Goal: Find specific page/section: Find specific page/section

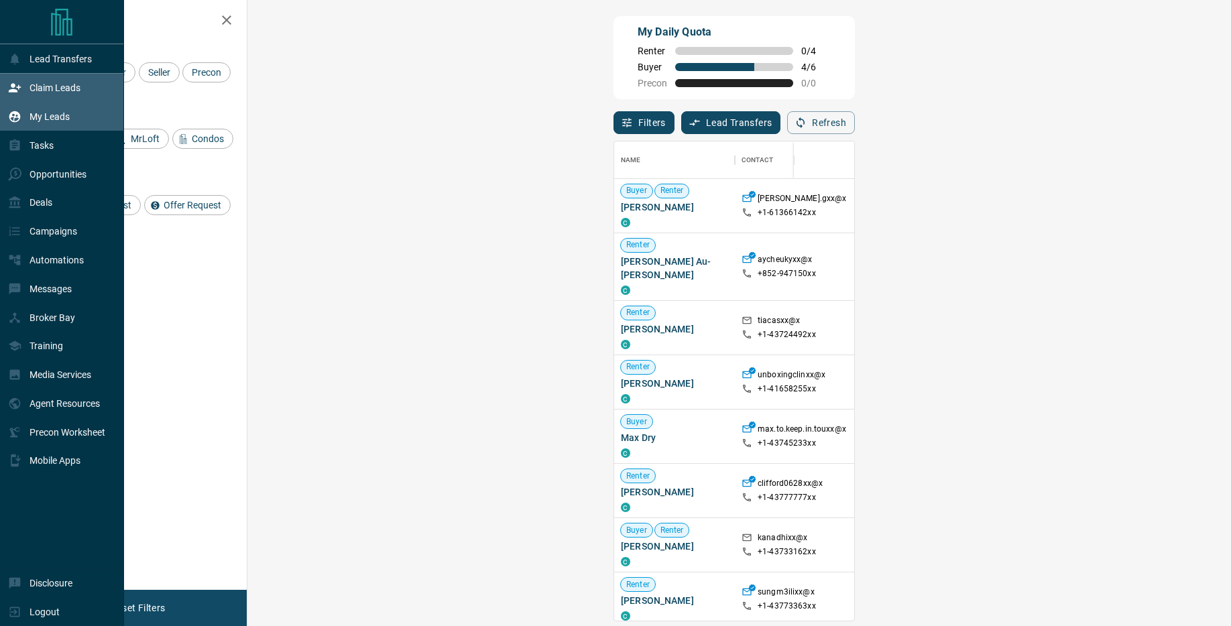
scroll to position [479, 955]
click at [25, 117] on div "My Leads" at bounding box center [39, 117] width 62 height 22
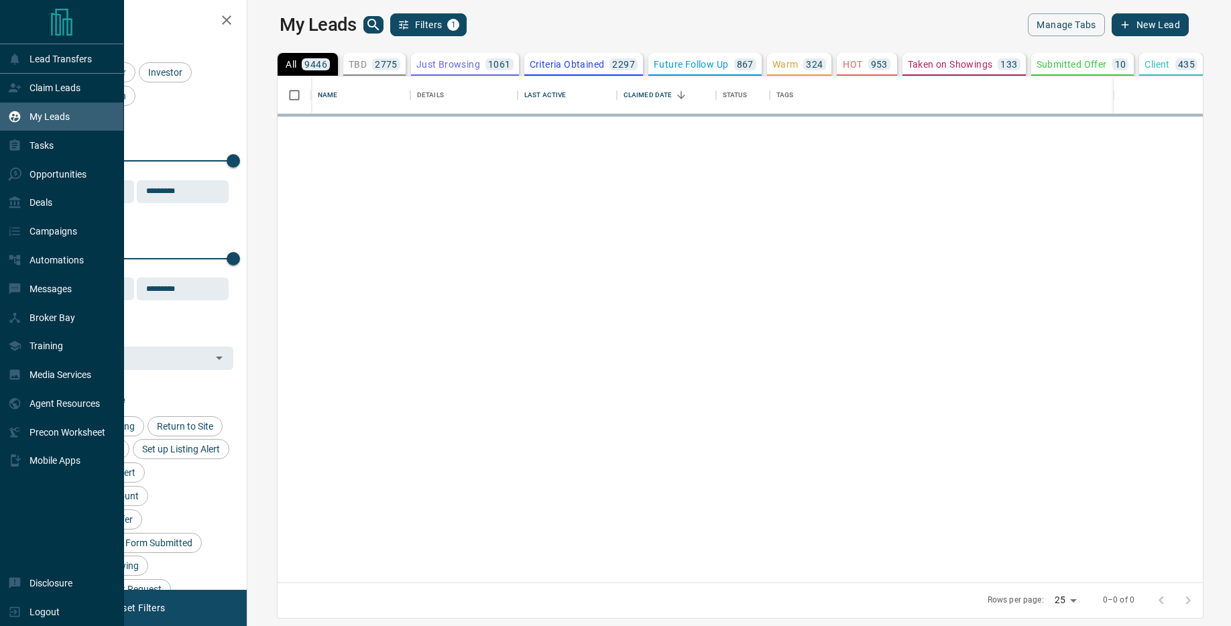
scroll to position [506, 977]
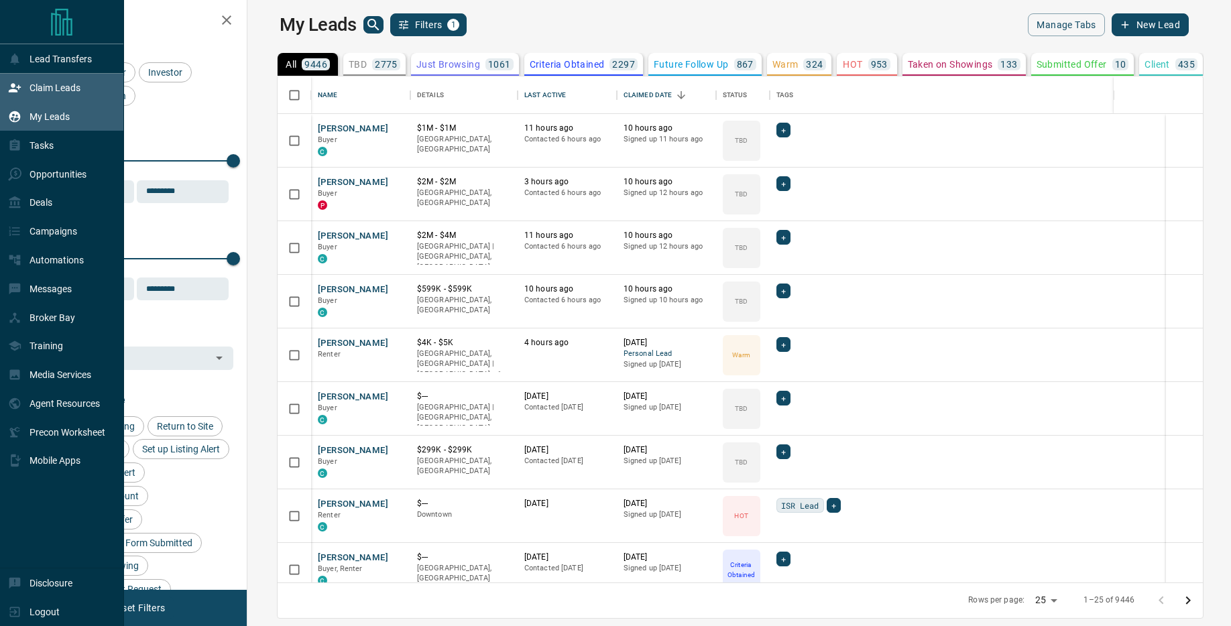
click at [61, 86] on p "Claim Leads" at bounding box center [54, 87] width 51 height 11
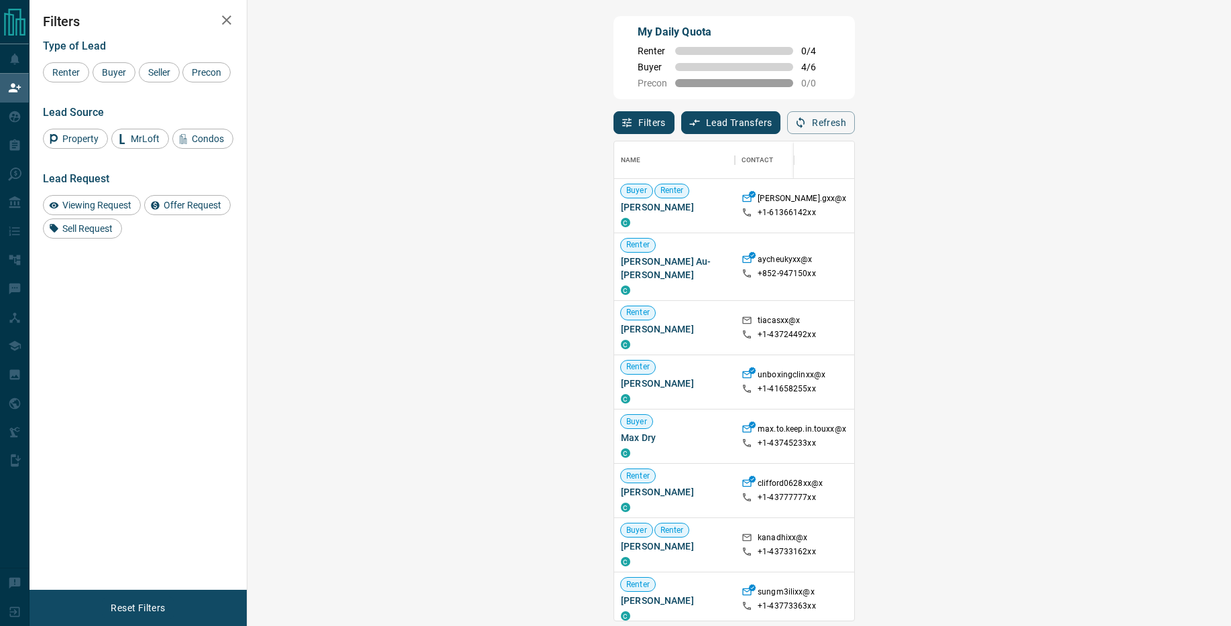
scroll to position [479, 955]
click at [118, 72] on span "Buyer" at bounding box center [114, 72] width 34 height 11
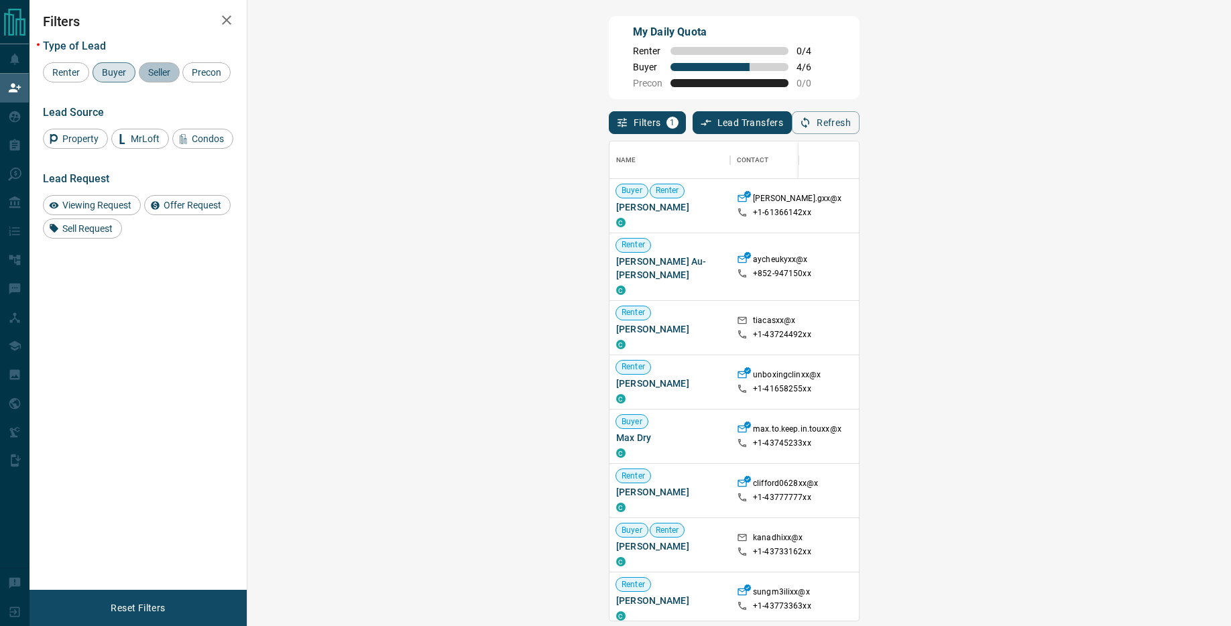
click at [153, 72] on span "Seller" at bounding box center [159, 72] width 32 height 11
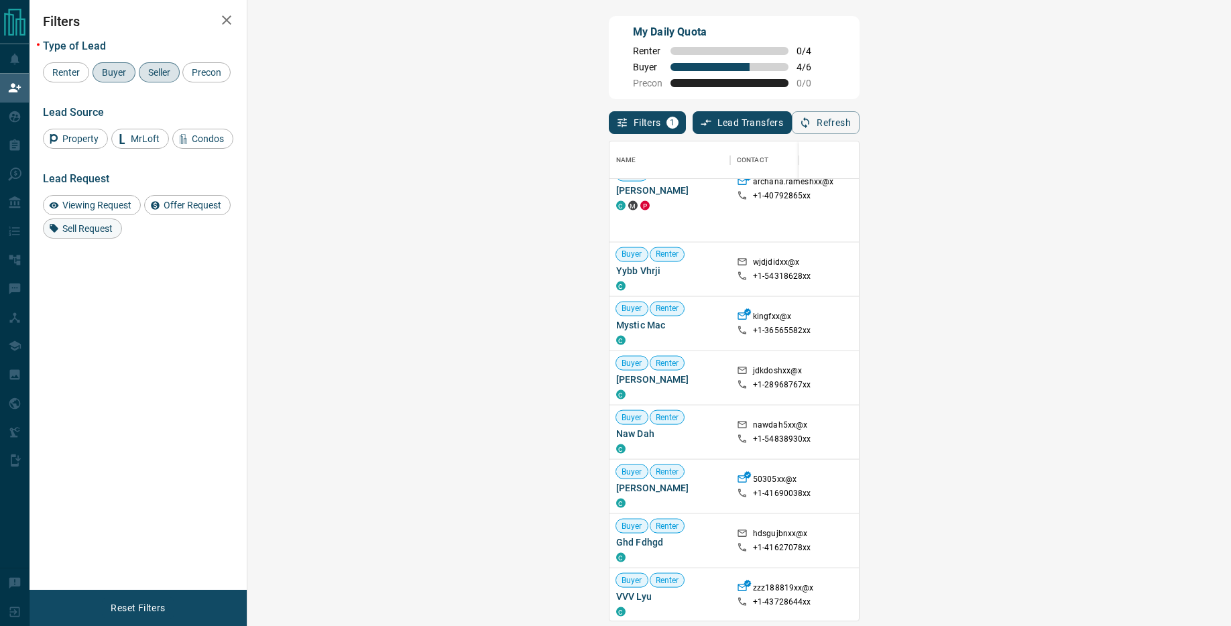
scroll to position [2191, 0]
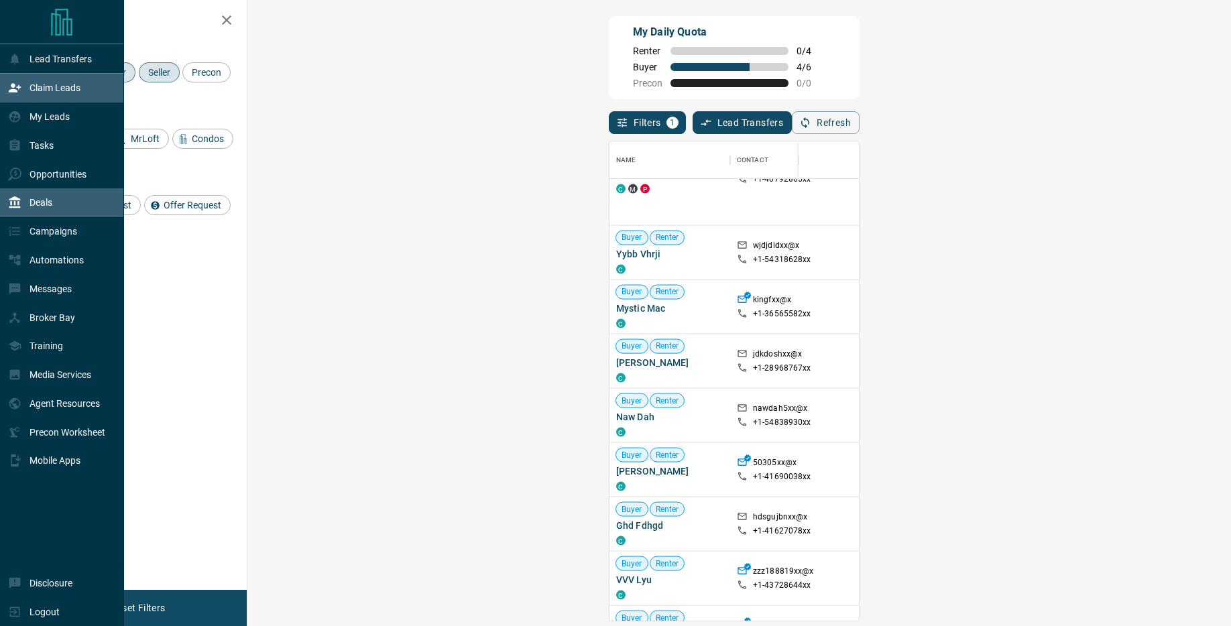
click at [25, 204] on div "Deals" at bounding box center [30, 203] width 44 height 22
